Goal: Information Seeking & Learning: Learn about a topic

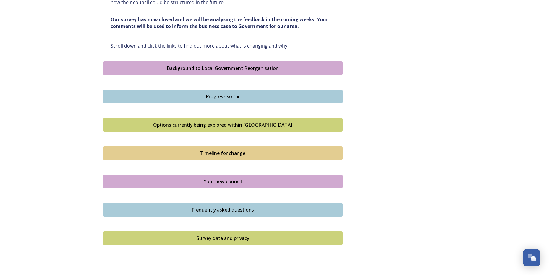
scroll to position [325, 0]
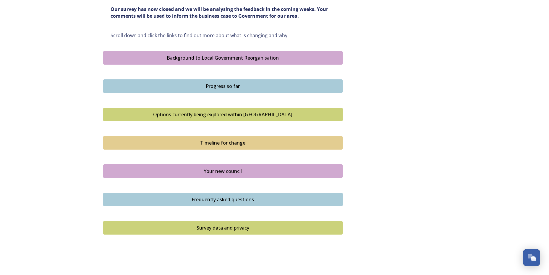
click at [239, 169] on div "Your new council" at bounding box center [222, 171] width 233 height 7
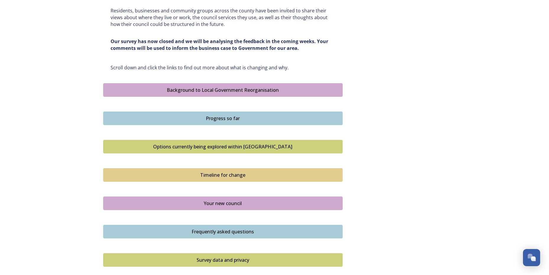
scroll to position [296, 0]
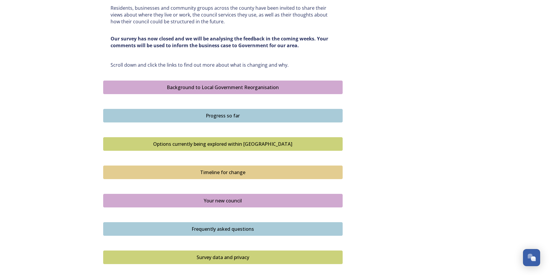
click at [225, 147] on div "Options currently being explored within [GEOGRAPHIC_DATA]" at bounding box center [222, 144] width 233 height 7
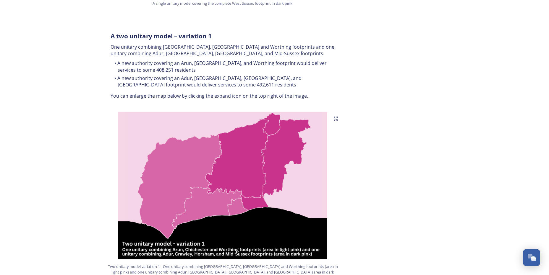
scroll to position [296, 0]
click at [255, 194] on img at bounding box center [222, 186] width 239 height 148
click at [255, 195] on img at bounding box center [222, 186] width 239 height 148
click at [214, 142] on img at bounding box center [222, 186] width 239 height 148
click at [339, 115] on img at bounding box center [222, 186] width 239 height 148
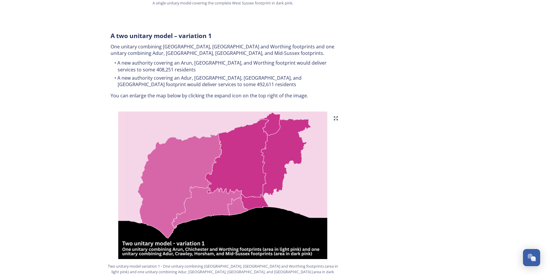
click at [336, 116] on icon at bounding box center [335, 118] width 5 height 5
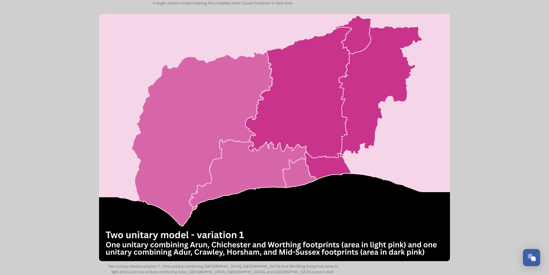
click at [336, 113] on img at bounding box center [274, 138] width 351 height 248
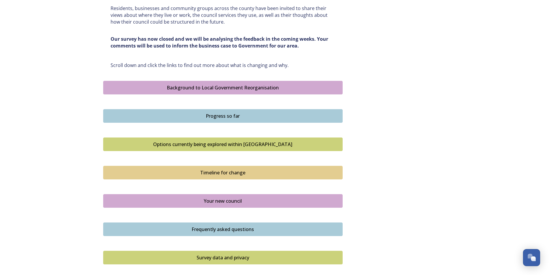
scroll to position [296, 0]
click at [202, 148] on div "Options currently being explored within [GEOGRAPHIC_DATA]" at bounding box center [222, 144] width 233 height 7
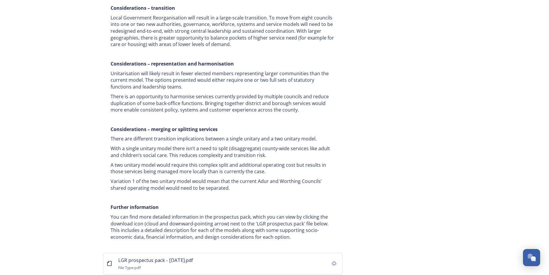
scroll to position [1088, 0]
